Goal: Task Accomplishment & Management: Manage account settings

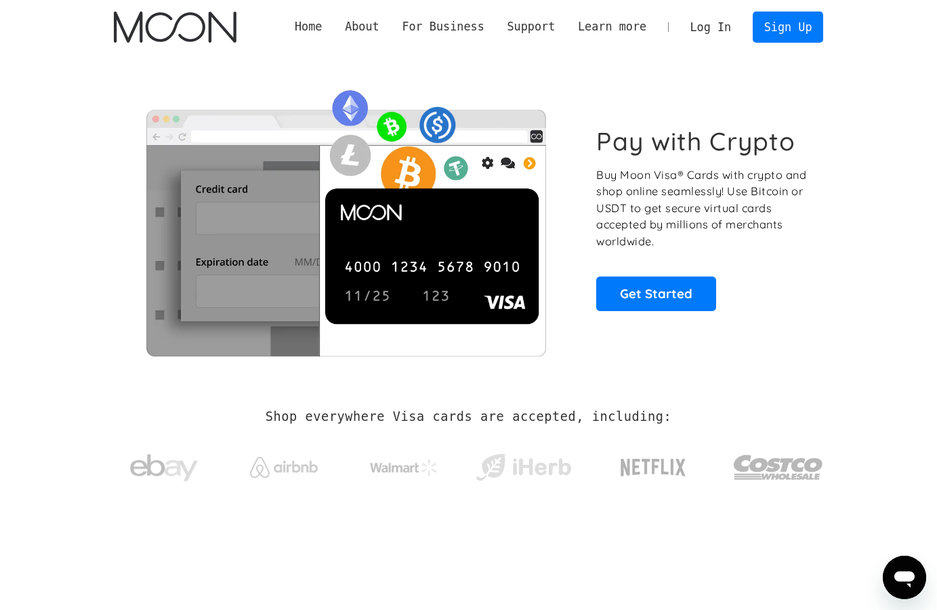
click at [703, 27] on link "Log In" at bounding box center [711, 27] width 64 height 30
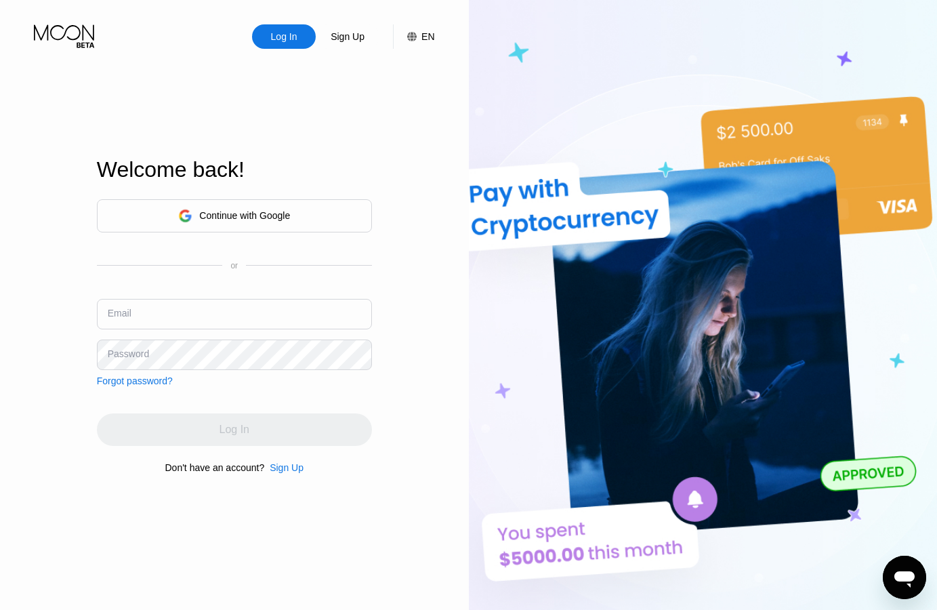
click at [381, 583] on div "Log In Sign Up EN Language English Save Welcome back! Continue with Google or E…" at bounding box center [234, 335] width 469 height 671
paste input "[EMAIL_ADDRESS][DOMAIN_NAME]"
type input "[EMAIL_ADDRESS][DOMAIN_NAME]"
drag, startPoint x: 216, startPoint y: 576, endPoint x: 213, endPoint y: 568, distance: 7.9
click at [214, 572] on div "Welcome back! Continue with Google or Email dreamypuma429@lnemail.net Password …" at bounding box center [234, 315] width 275 height 671
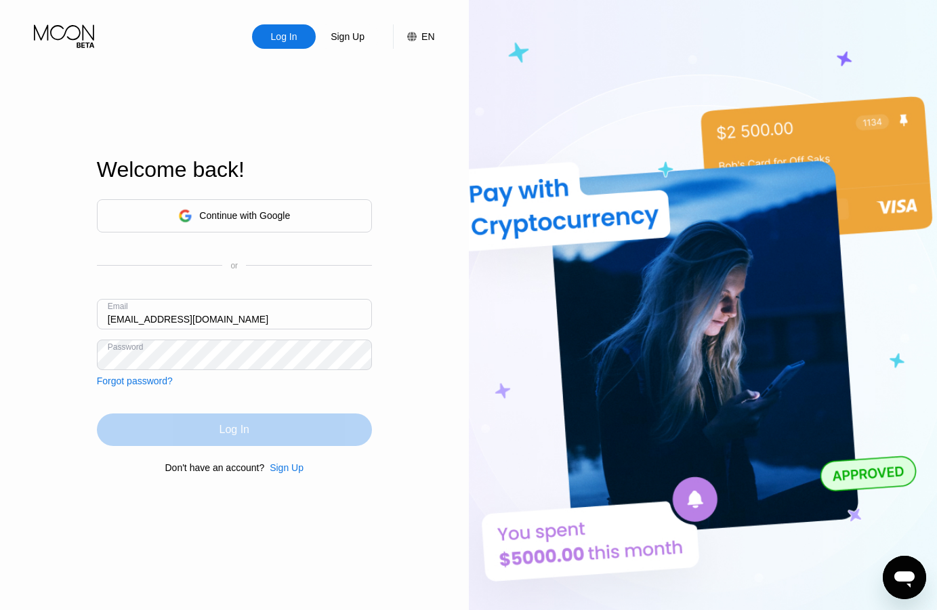
click at [236, 433] on div "Log In" at bounding box center [235, 430] width 30 height 14
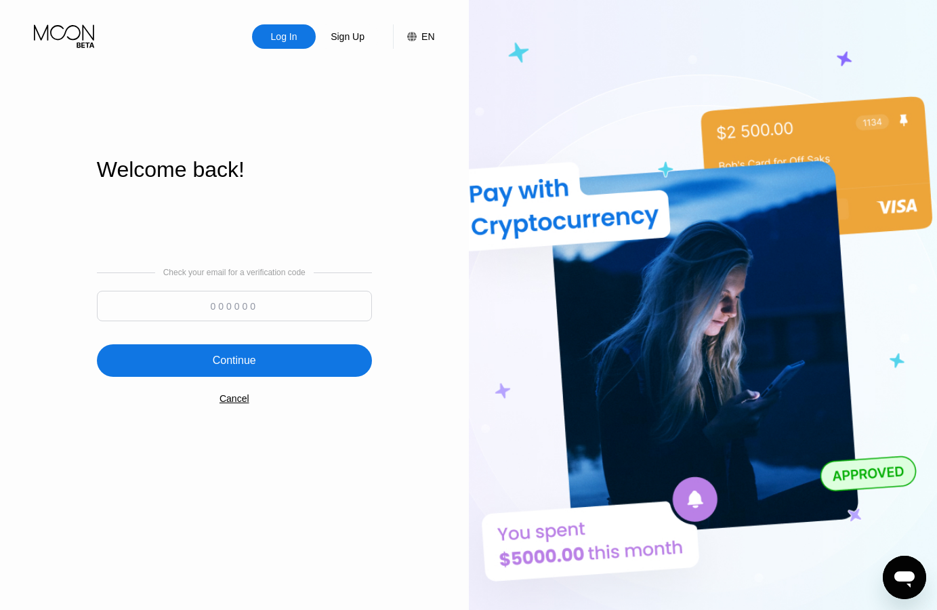
paste input "442963"
type input "442963"
click at [297, 361] on div "Continue" at bounding box center [234, 360] width 275 height 33
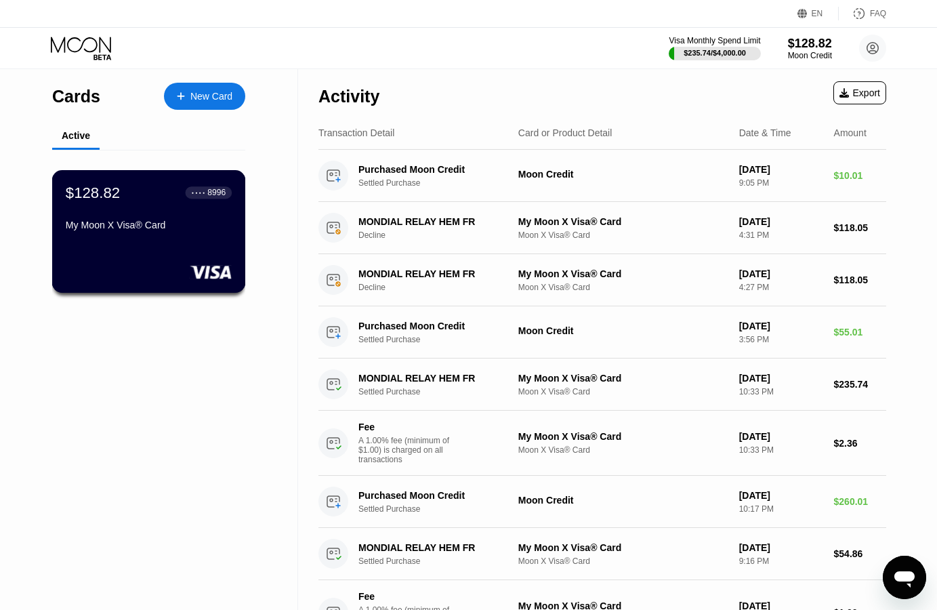
click at [163, 201] on div "$128.82 ● ● ● ● 8996" at bounding box center [149, 193] width 166 height 18
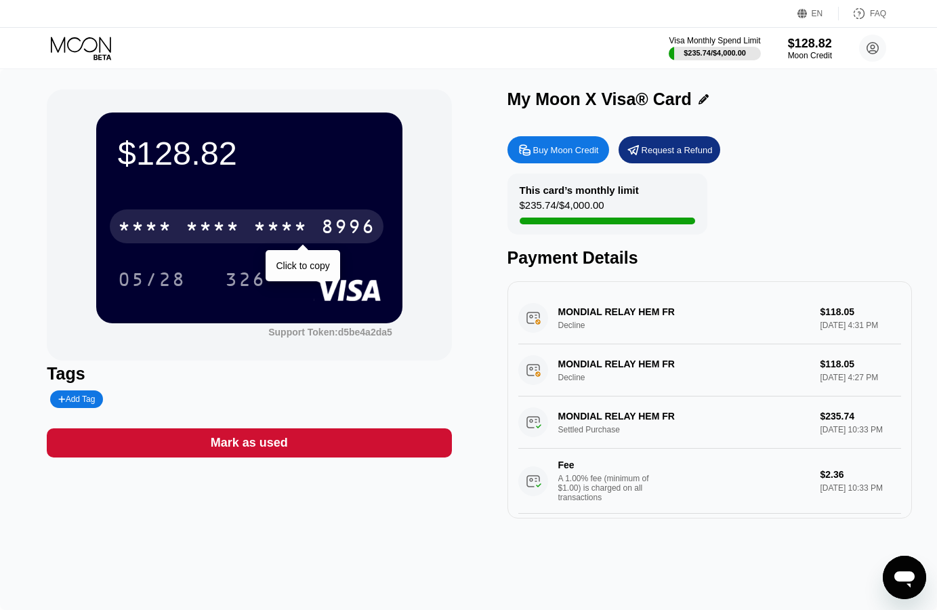
click at [259, 226] on div "* * * *" at bounding box center [280, 228] width 54 height 22
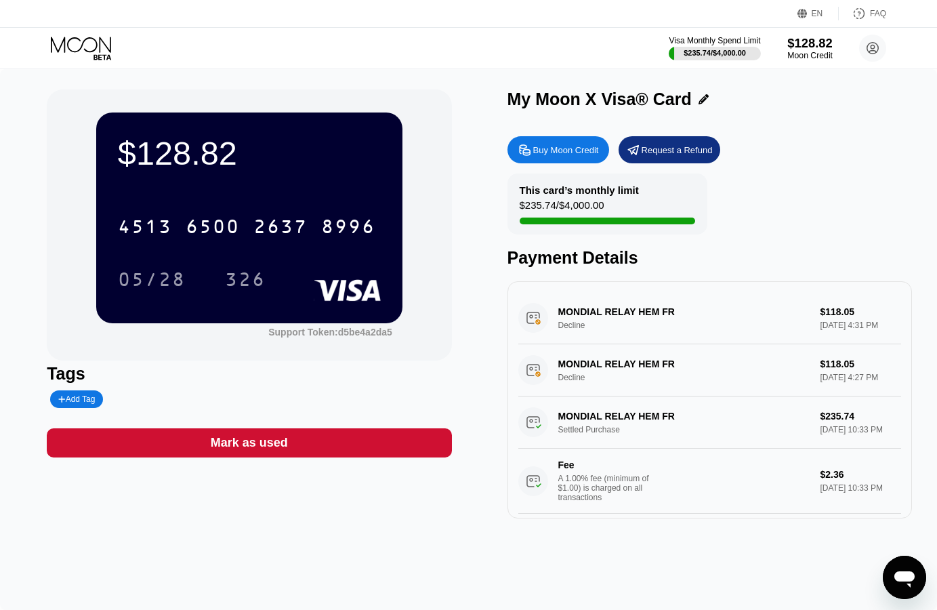
click at [823, 43] on div "$128.82" at bounding box center [809, 43] width 45 height 14
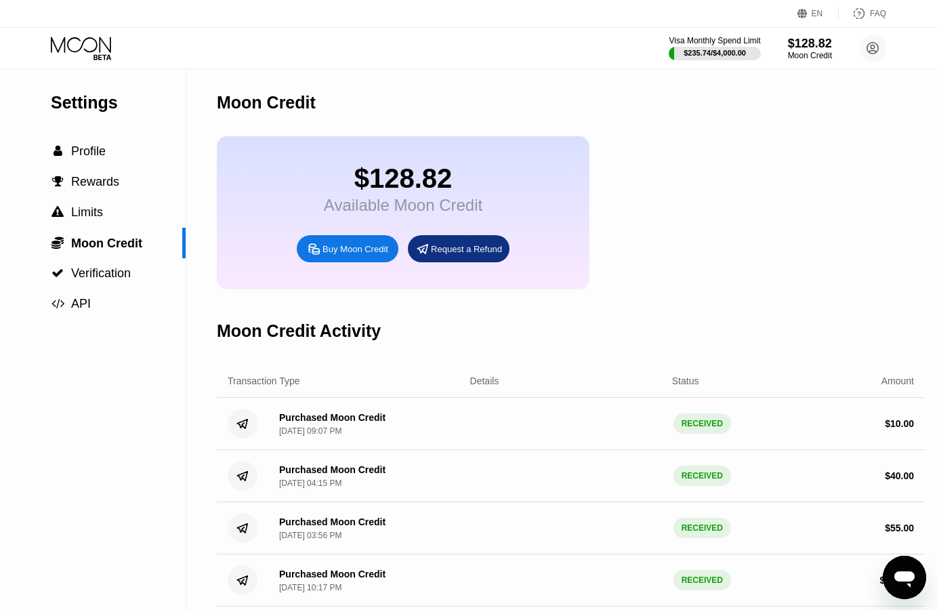
click at [83, 36] on div "Visa Monthly Spend Limit $235.74 / $4,000.00 $128.82 Moon Credit dreamypuma429@…" at bounding box center [468, 48] width 937 height 41
click at [86, 47] on icon at bounding box center [82, 49] width 63 height 24
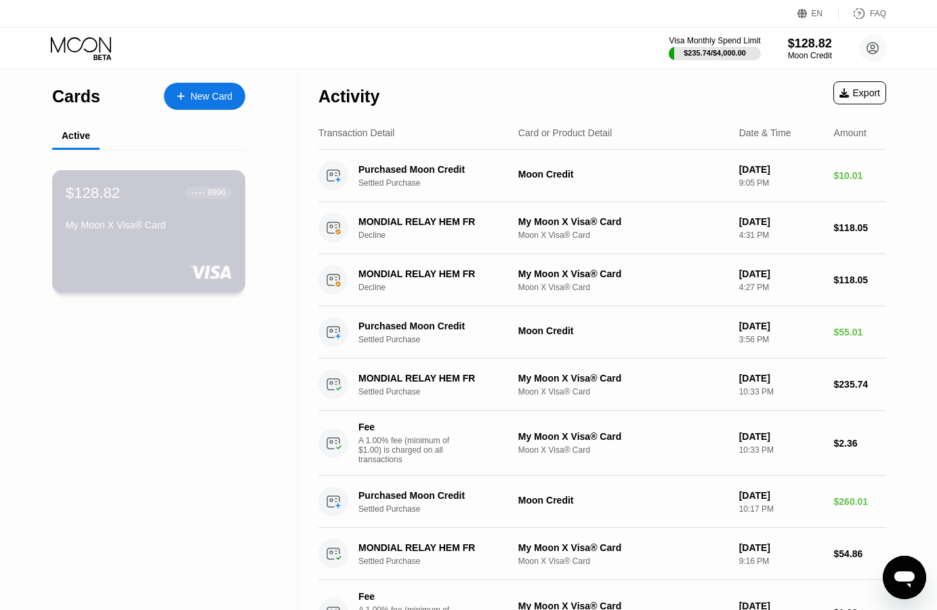
click at [160, 199] on div "$128.82 ● ● ● ● 8996" at bounding box center [149, 193] width 166 height 18
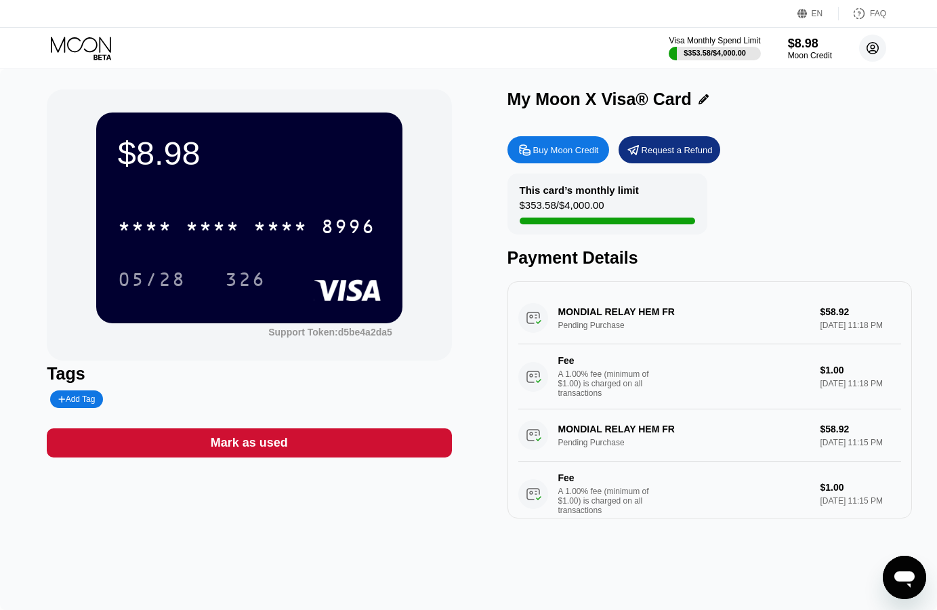
click at [869, 51] on icon at bounding box center [873, 49] width 12 height 12
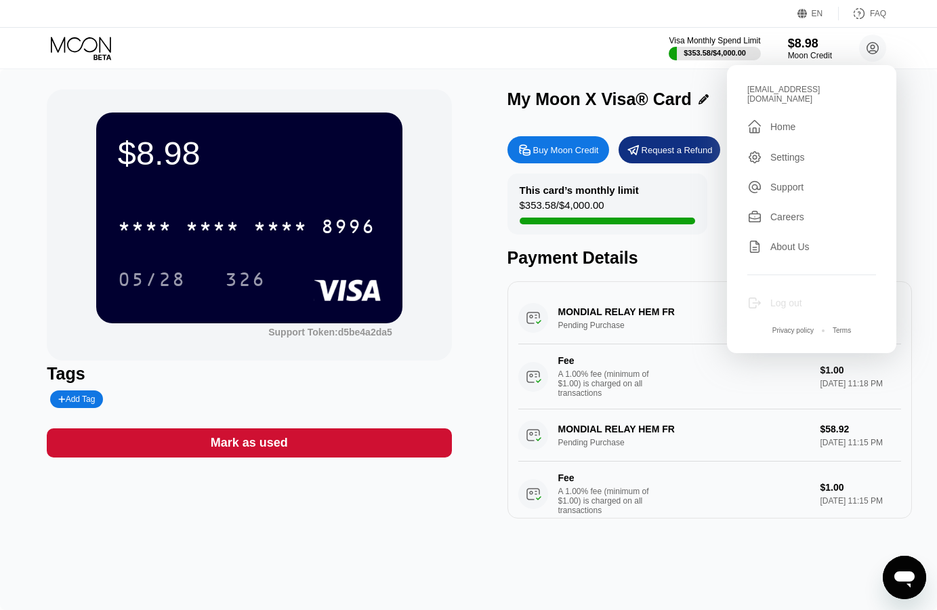
click at [786, 297] on div "Log out" at bounding box center [786, 302] width 32 height 11
